Goal: Task Accomplishment & Management: Use online tool/utility

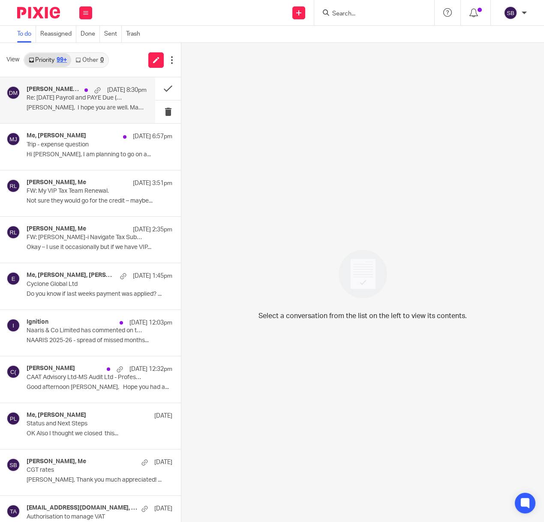
click at [83, 103] on div "Dimitrios Markakis, Me, Elaine Aitken 19 Aug 8:30pm Re: August 2025 Payroll and…" at bounding box center [87, 100] width 120 height 29
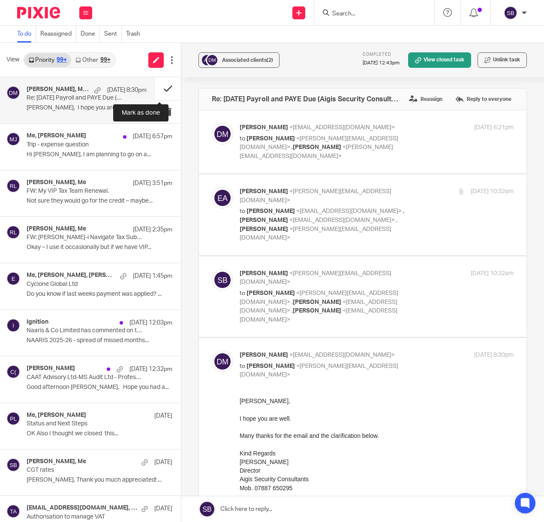
click at [158, 88] on button at bounding box center [168, 88] width 26 height 23
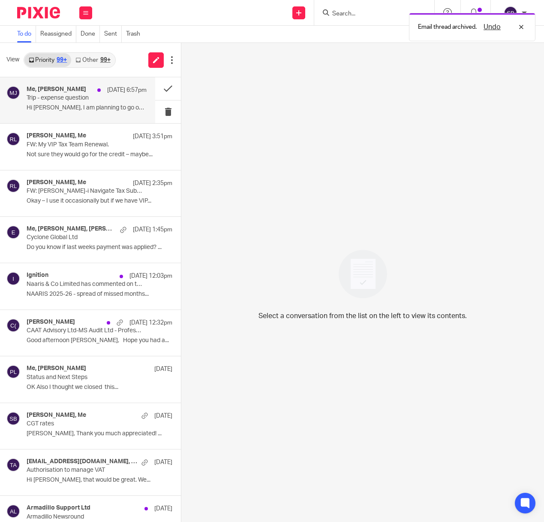
click at [93, 102] on div "Me, Michał Jackowski 19 Aug 6:57pm Trip - expense question Hi Steve, I am plann…" at bounding box center [87, 100] width 120 height 29
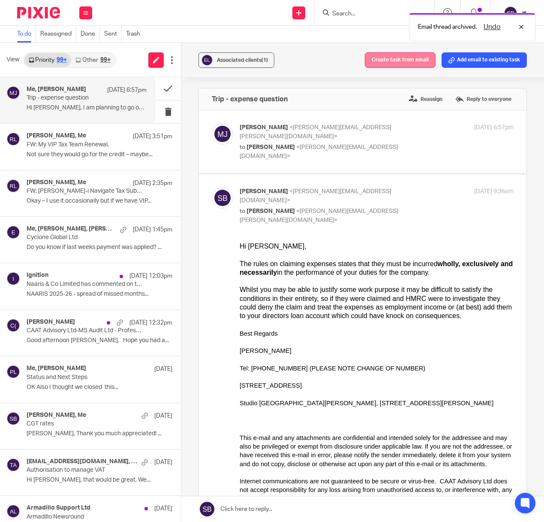
click at [387, 59] on button "Create task from email" at bounding box center [400, 59] width 71 height 15
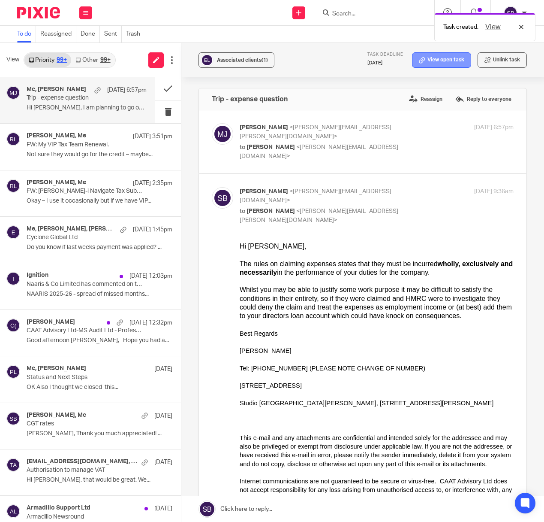
click at [436, 60] on link "View open task" at bounding box center [441, 59] width 59 height 15
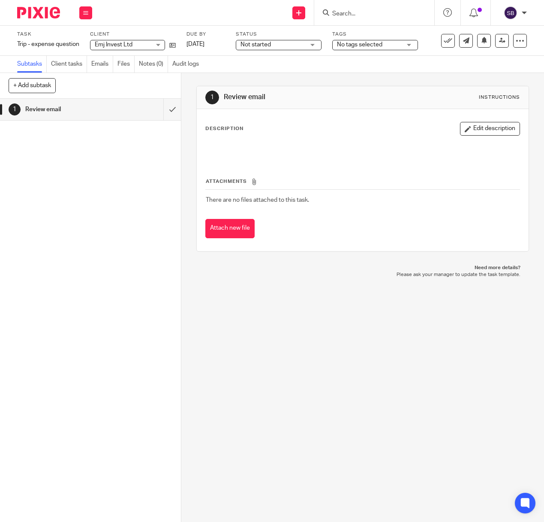
click at [124, 45] on span "Emj Invest Ltd" at bounding box center [114, 45] width 38 height 6
type input "back"
click at [113, 85] on span "Backlinkmanager Ltd" at bounding box center [125, 84] width 56 height 6
click at [444, 41] on icon at bounding box center [448, 40] width 9 height 9
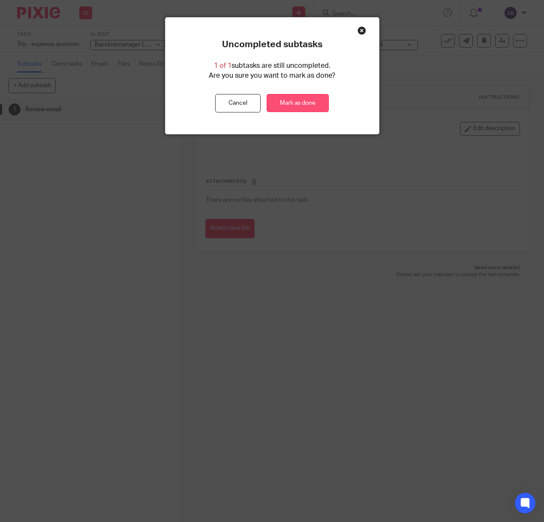
drag, startPoint x: 281, startPoint y: 104, endPoint x: 274, endPoint y: 104, distance: 7.7
click at [274, 104] on link "Mark as done" at bounding box center [298, 103] width 62 height 18
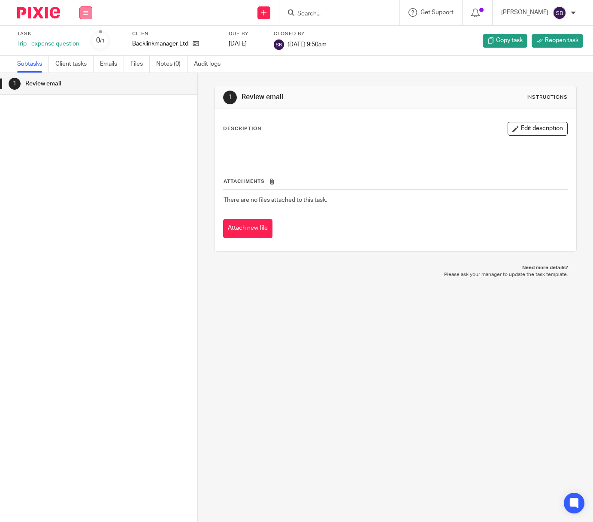
click at [87, 14] on icon at bounding box center [85, 12] width 5 height 5
click at [82, 51] on link "Email" at bounding box center [81, 52] width 14 height 6
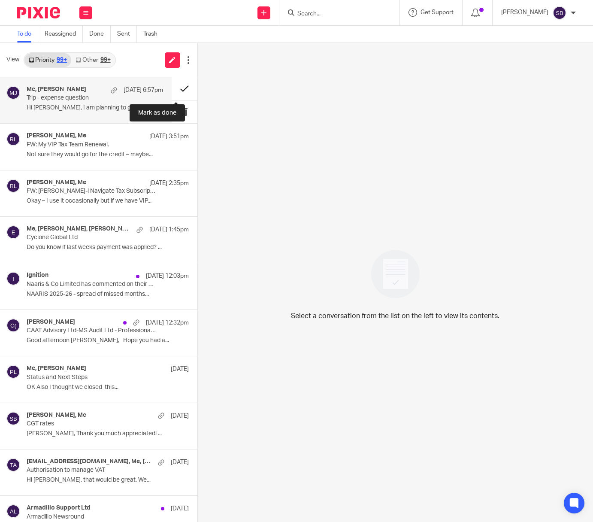
click at [174, 90] on button at bounding box center [185, 88] width 26 height 23
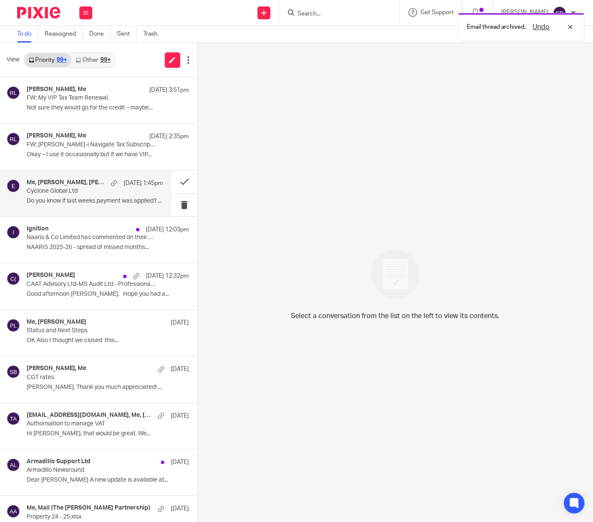
click at [88, 196] on div "Me, [PERSON_NAME], [PERSON_NAME], [EMAIL_ADDRESS][DOMAIN_NAME] [DATE] 1:45pm Cy…" at bounding box center [95, 193] width 136 height 29
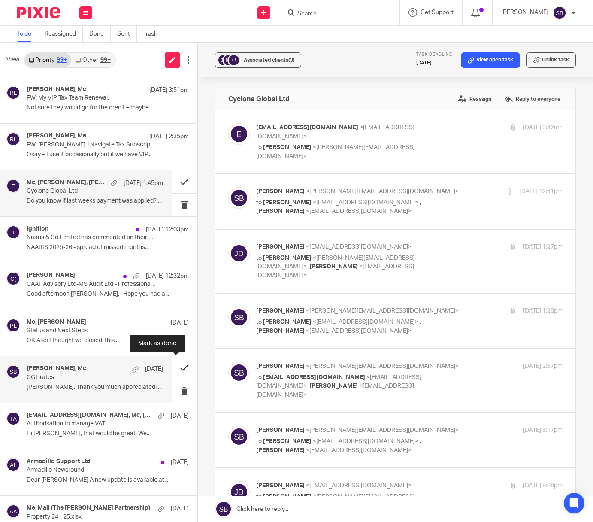
click at [174, 365] on button at bounding box center [185, 367] width 26 height 23
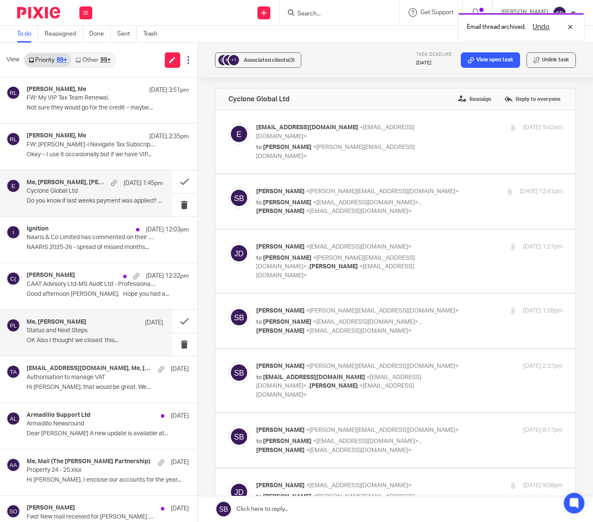
click at [85, 335] on div "Me, [PERSON_NAME] [DATE] Status and Next Steps OK Also I thought we closed this…" at bounding box center [95, 332] width 136 height 29
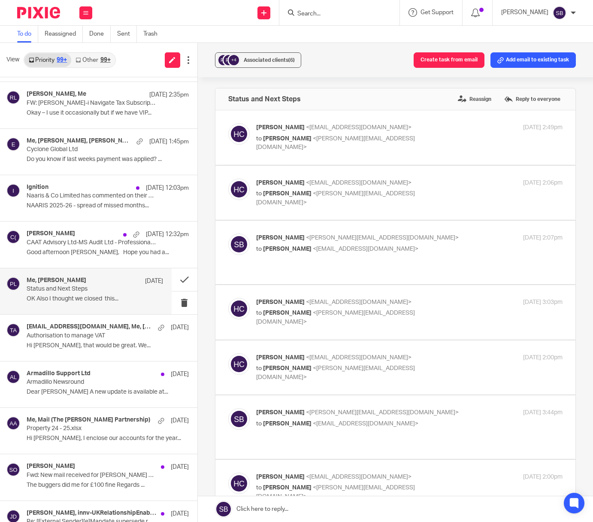
scroll to position [65, 0]
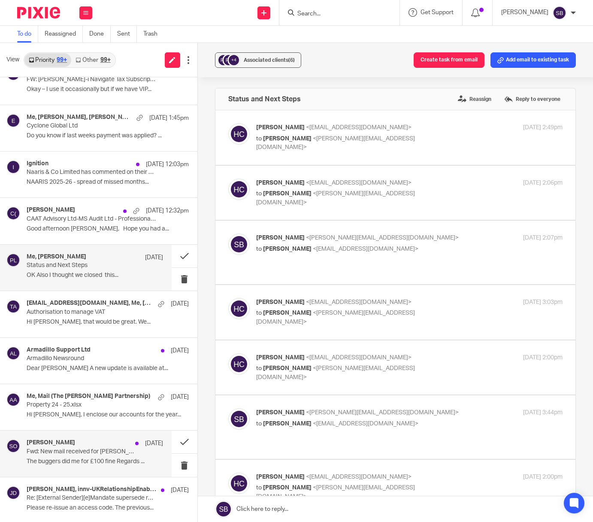
click at [103, 450] on p "Fwd: New mail received for [PERSON_NAME] CONSULTING LTD" at bounding box center [81, 451] width 109 height 7
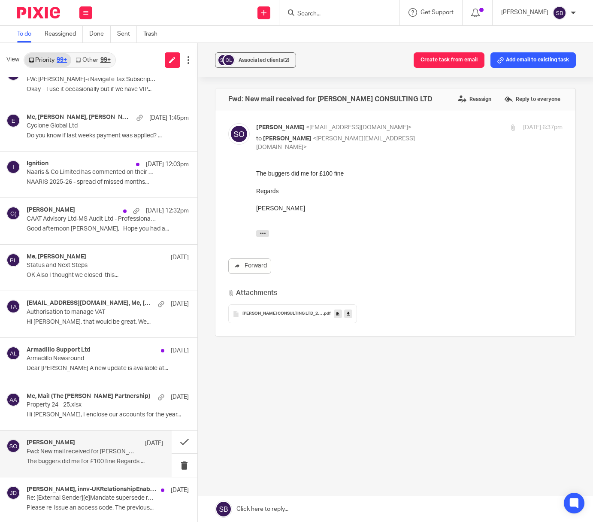
scroll to position [0, 0]
click at [503, 66] on button "Add email to existing task" at bounding box center [532, 59] width 85 height 15
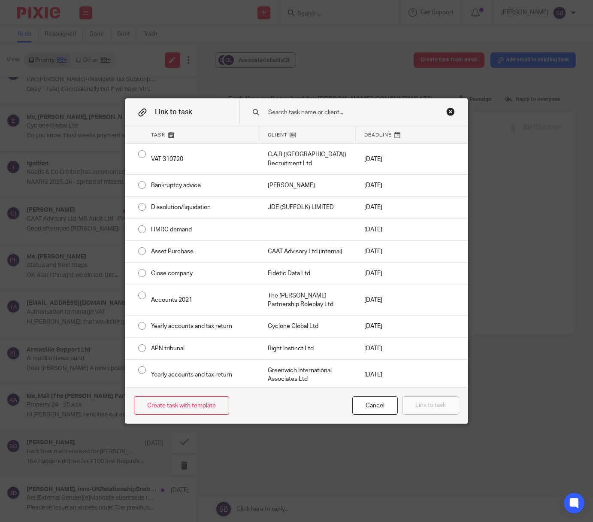
click at [337, 109] on input "text" at bounding box center [351, 112] width 168 height 9
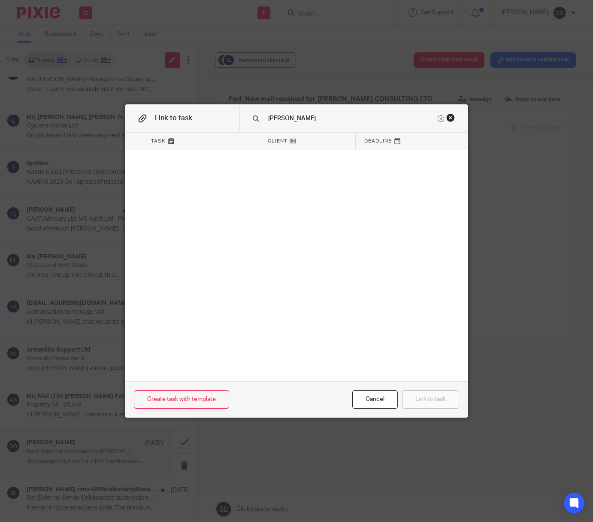
type input "[PERSON_NAME]"
click at [446, 118] on div "Close this dialog window" at bounding box center [450, 117] width 9 height 9
